Goal: Task Accomplishment & Management: Complete application form

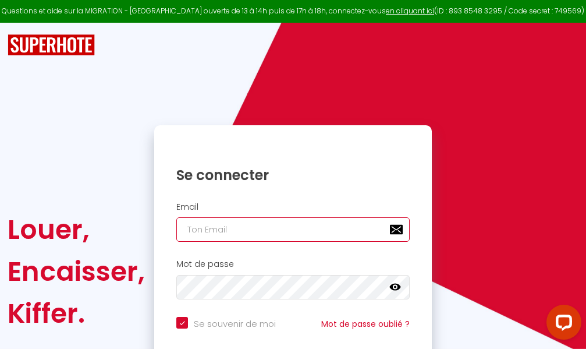
click at [275, 230] on input "email" at bounding box center [292, 229] width 233 height 24
type input "m"
checkbox input "true"
type input "ma"
checkbox input "true"
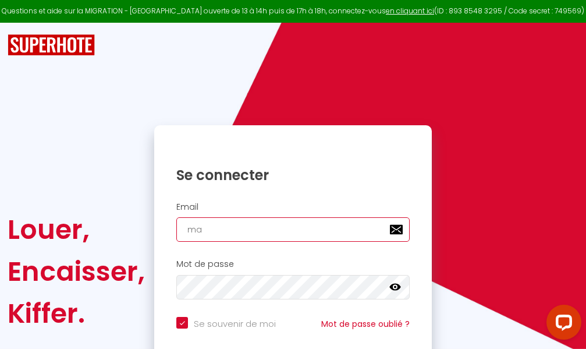
type input "mar"
checkbox input "true"
type input "marc"
checkbox input "true"
type input "marcd"
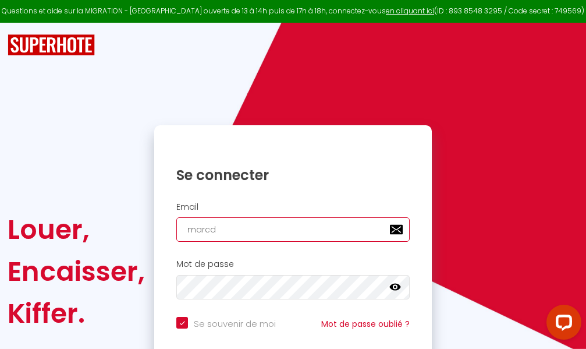
checkbox input "true"
type input "marcdp"
checkbox input "true"
type input "marcdpo"
checkbox input "true"
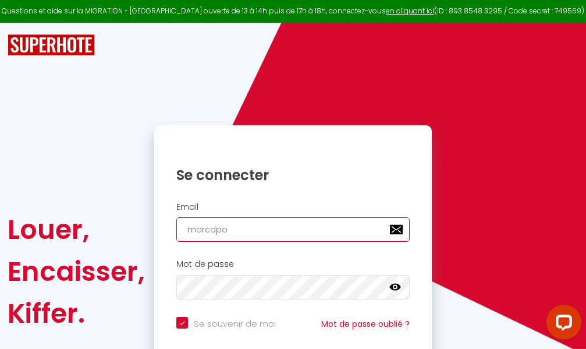
type input "marcdpoz"
checkbox input "true"
type input "marcdpoz."
checkbox input "true"
type input "marcdpoz.l"
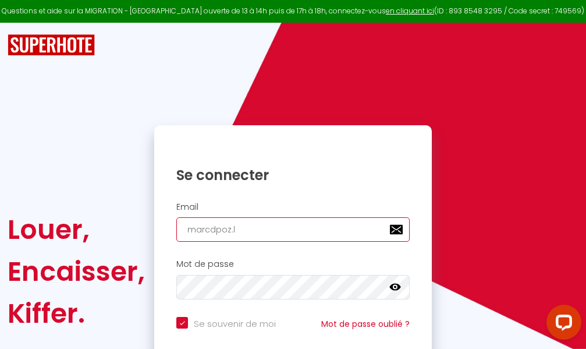
checkbox input "true"
type input "marcdpoz.lo"
checkbox input "true"
type input "marcdpoz.loc"
checkbox input "true"
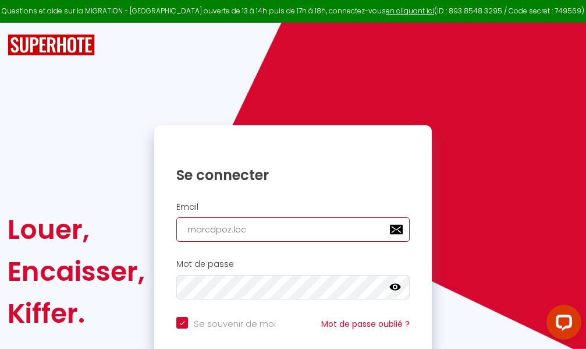
type input "marcdpoz.loca"
checkbox input "true"
type input "marcdpoz.locat"
checkbox input "true"
type input "marcdpoz.locati"
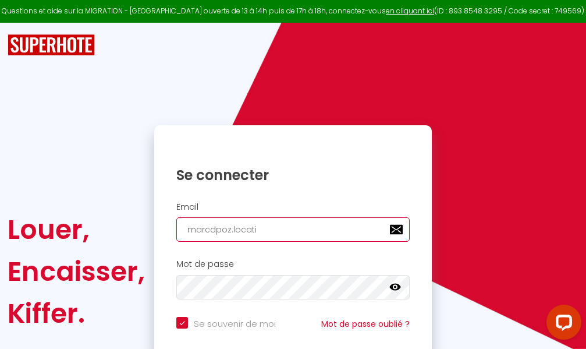
checkbox input "true"
type input "marcdpoz.locatio"
checkbox input "true"
type input "marcdpoz.location"
checkbox input "true"
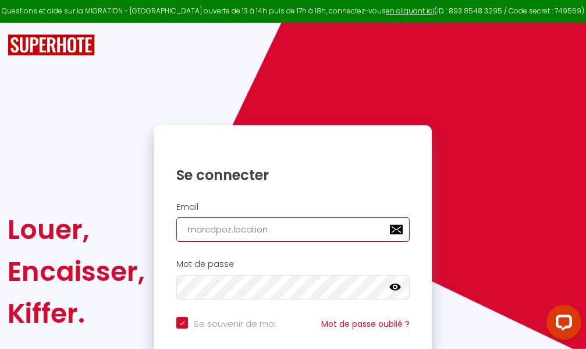
type input "marcdpoz.location@"
checkbox input "true"
type input "marcdpoz.location@g"
checkbox input "true"
type input "marcdpoz.location@gm"
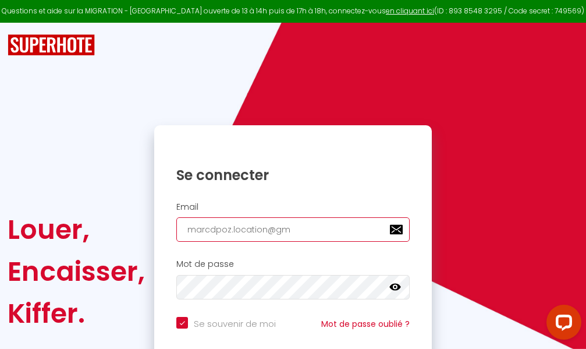
checkbox input "true"
type input "marcdpoz.location@gma"
checkbox input "true"
type input "marcdpoz.location@gmai"
checkbox input "true"
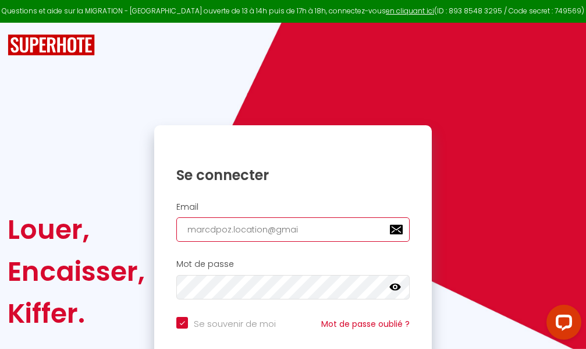
type input "[EMAIL_ADDRESS]"
checkbox input "true"
type input "[EMAIL_ADDRESS]."
checkbox input "true"
type input "marcdpoz.location@gmail.c"
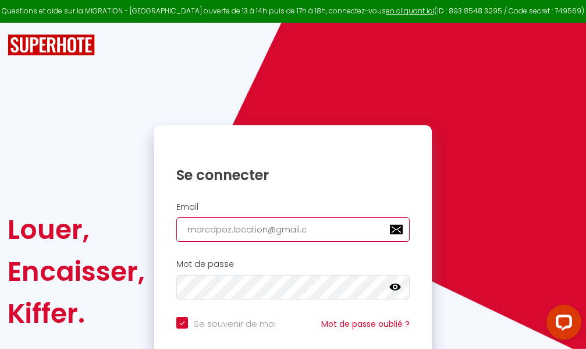
checkbox input "true"
type input "[EMAIL_ADDRESS][DOMAIN_NAME]"
checkbox input "true"
type input "[EMAIL_ADDRESS][DOMAIN_NAME]"
checkbox input "true"
